Goal: Find specific page/section: Find specific page/section

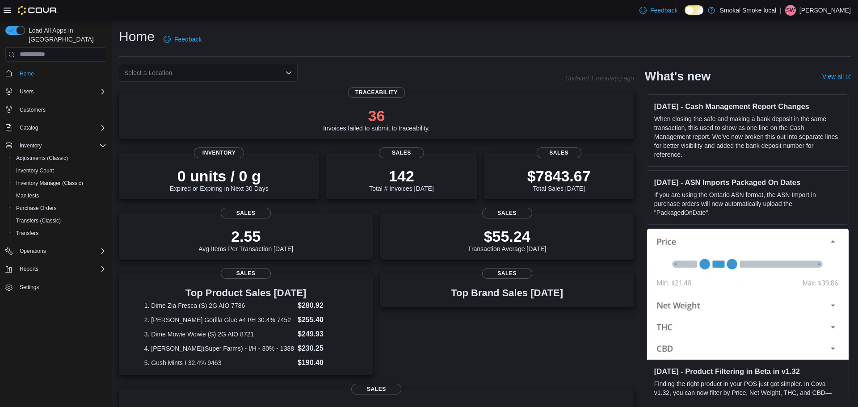
click at [144, 75] on div "Select a Location" at bounding box center [208, 73] width 179 height 18
click at [204, 101] on div "Smokal - [GEOGRAPHIC_DATA]" at bounding box center [213, 100] width 157 height 9
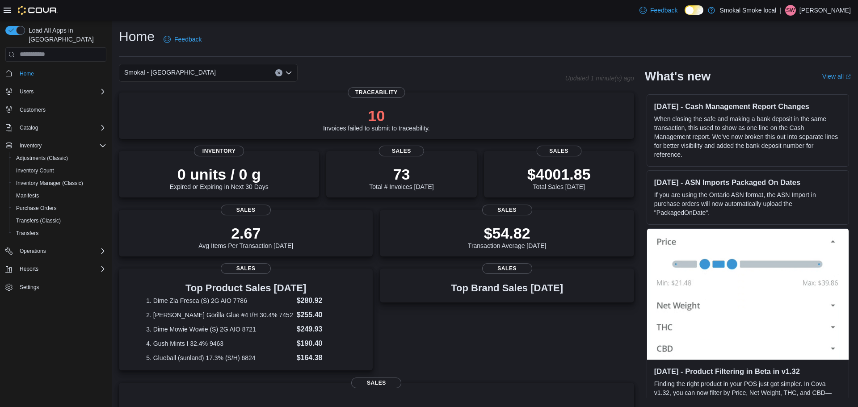
click at [216, 71] on div "Smokal - [GEOGRAPHIC_DATA]" at bounding box center [208, 73] width 179 height 18
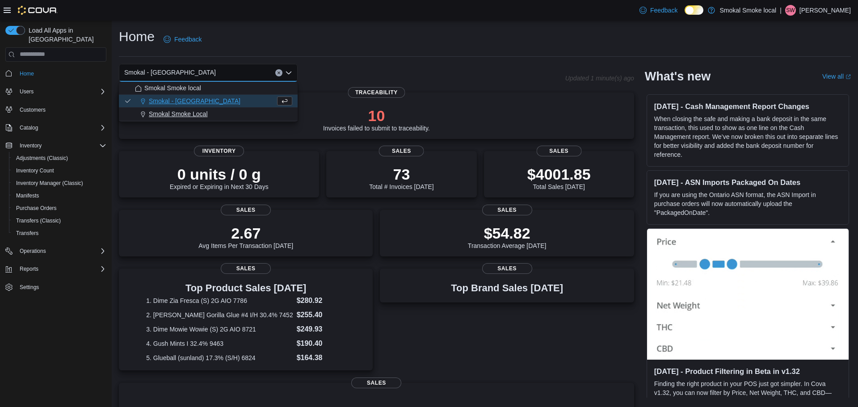
click at [205, 111] on span "Smokal Smoke Local" at bounding box center [178, 113] width 59 height 9
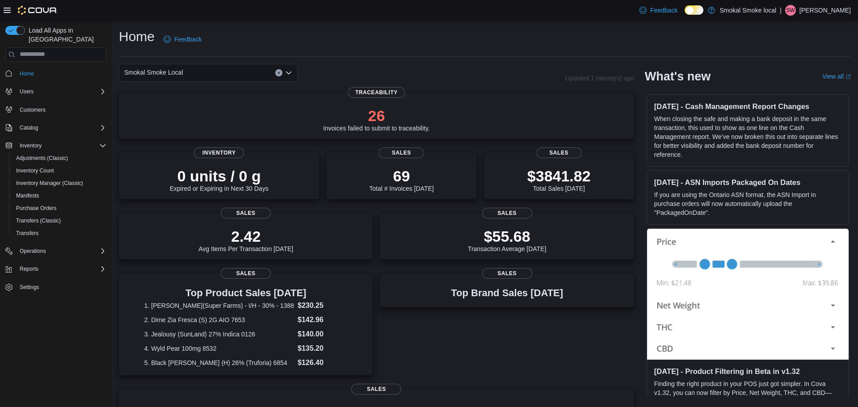
click at [220, 74] on div "Smokal Smoke Local" at bounding box center [208, 73] width 179 height 18
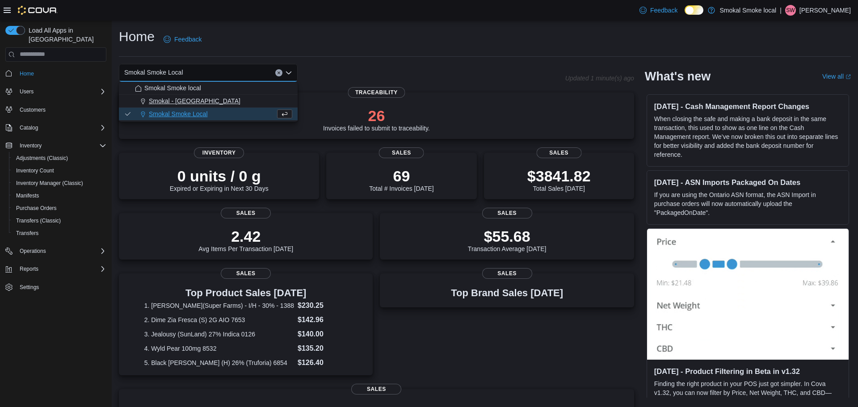
click at [203, 101] on div "Smokal - [GEOGRAPHIC_DATA]" at bounding box center [213, 100] width 157 height 9
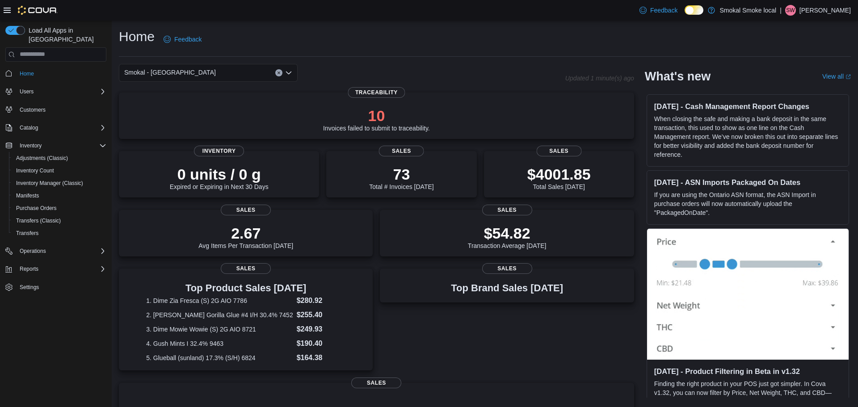
click at [195, 69] on div "Smokal - [GEOGRAPHIC_DATA]" at bounding box center [208, 73] width 179 height 18
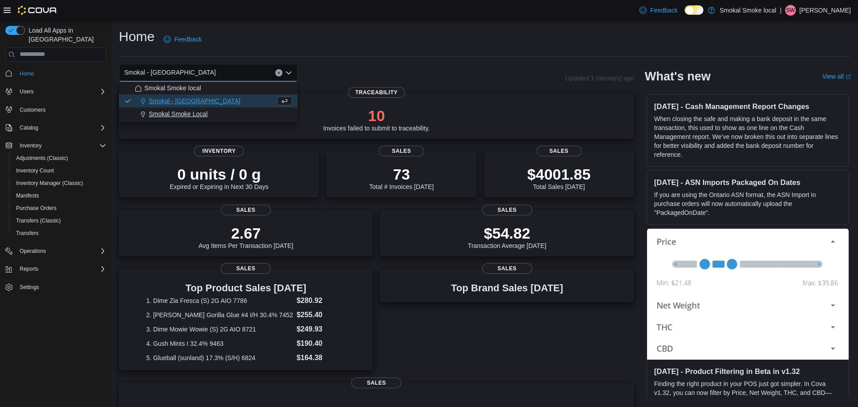
click at [192, 118] on span "Smokal Smoke Local" at bounding box center [178, 113] width 59 height 9
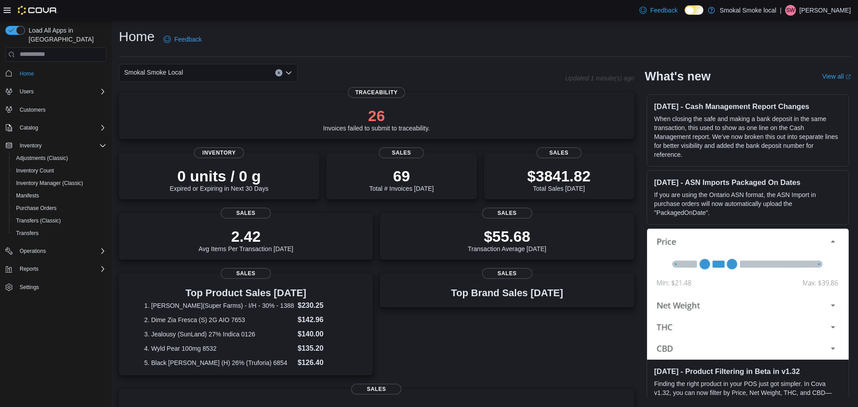
click at [188, 73] on div "Smokal Smoke Local Combo box. Selected. Smokal Smoke Local. Press Backspace to …" at bounding box center [208, 73] width 179 height 18
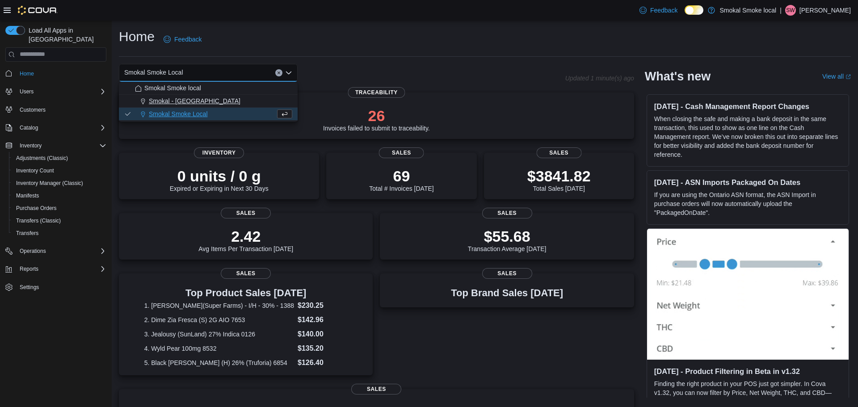
click at [195, 104] on span "Smokal - [GEOGRAPHIC_DATA]" at bounding box center [195, 100] width 92 height 9
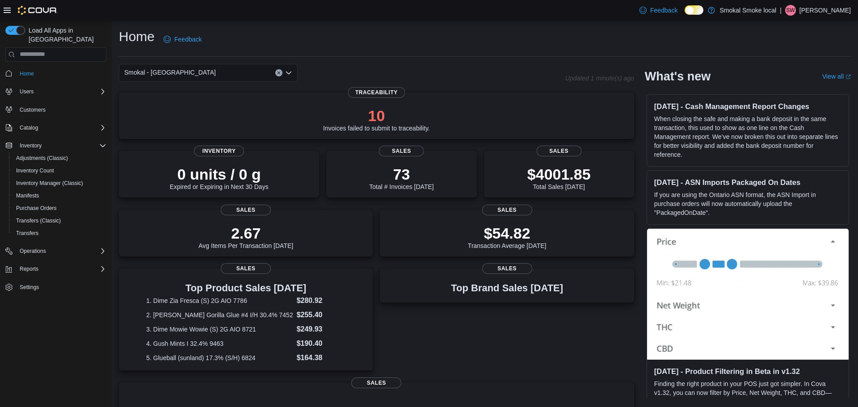
click at [198, 78] on div "Smokal - [GEOGRAPHIC_DATA]" at bounding box center [208, 73] width 179 height 18
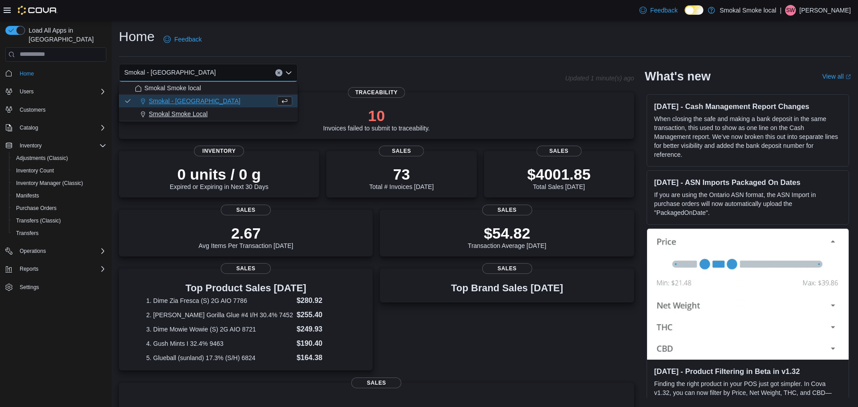
click at [171, 116] on span "Smokal Smoke Local" at bounding box center [178, 113] width 59 height 9
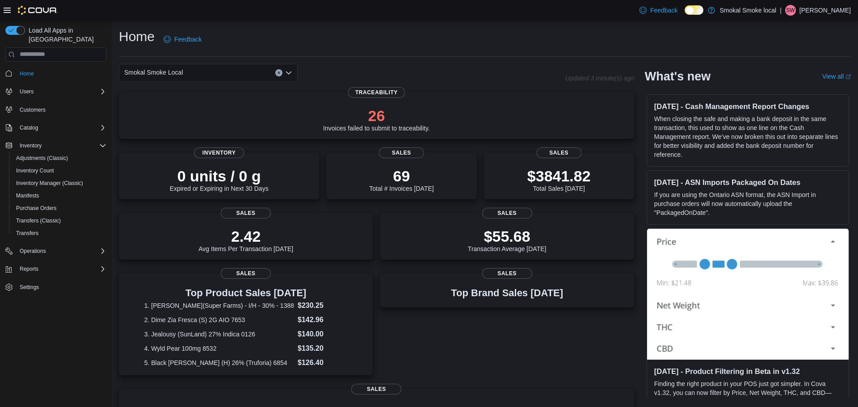
click at [185, 74] on div "Smokal Smoke Local" at bounding box center [208, 73] width 179 height 18
click at [283, 9] on div "Feedback Dark Mode Smokal Smoke local | SW Scott Watson" at bounding box center [429, 10] width 858 height 21
click at [177, 78] on div "Smokal Smoke Local" at bounding box center [208, 73] width 179 height 18
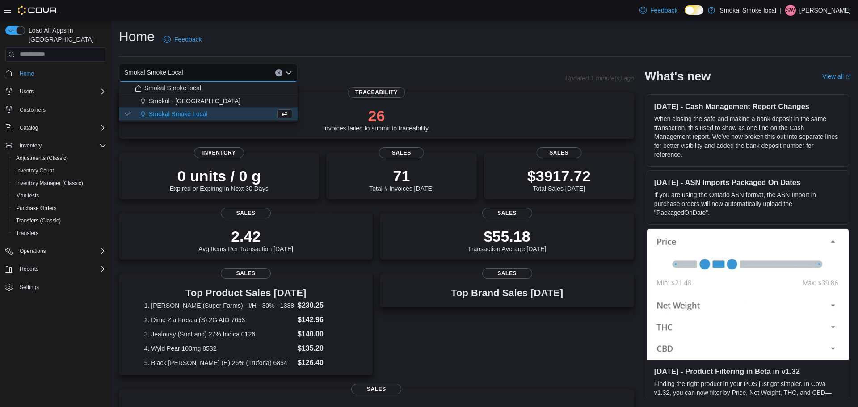
click at [190, 100] on span "Smokal - [GEOGRAPHIC_DATA]" at bounding box center [195, 100] width 92 height 9
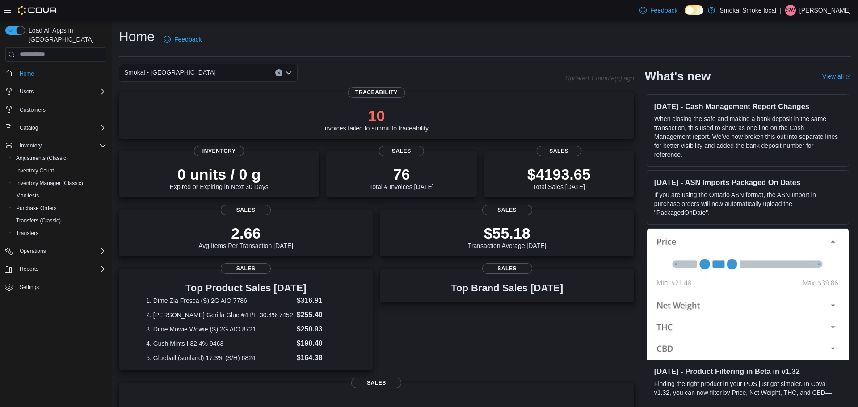
click at [202, 71] on div "Smokal - [GEOGRAPHIC_DATA]" at bounding box center [208, 73] width 179 height 18
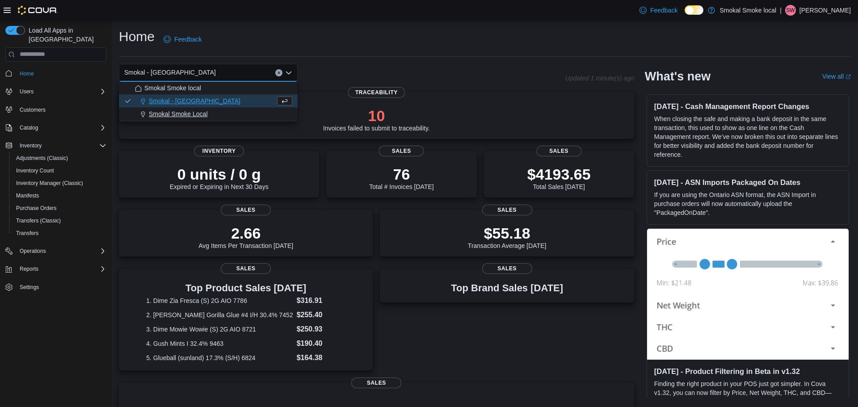
click at [190, 114] on span "Smokal Smoke Local" at bounding box center [178, 113] width 59 height 9
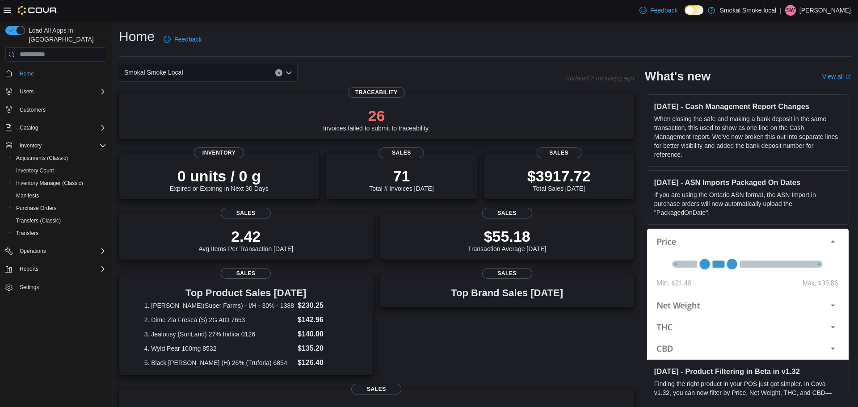
click at [538, 38] on div "Home Feedback" at bounding box center [485, 39] width 732 height 23
click at [456, 71] on div "Smokal Smoke Local" at bounding box center [342, 73] width 446 height 18
click at [365, 44] on div "Home Feedback" at bounding box center [485, 39] width 732 height 23
click at [209, 73] on div "Smokal Smoke Local" at bounding box center [208, 73] width 179 height 18
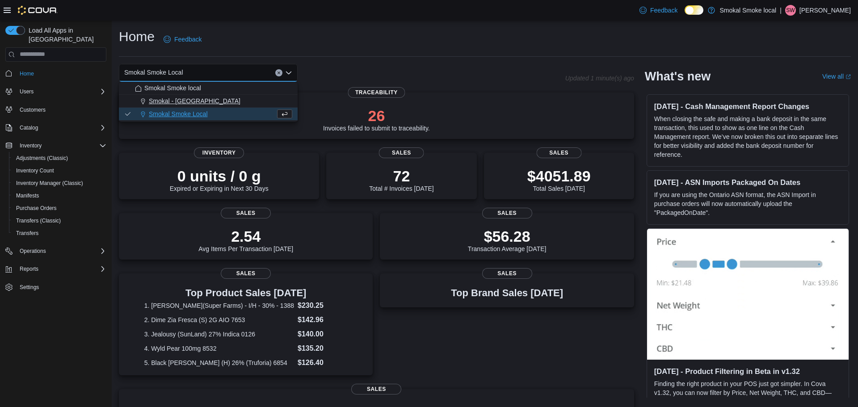
click at [207, 103] on div "Smokal - [GEOGRAPHIC_DATA]" at bounding box center [213, 100] width 157 height 9
